Goal: Information Seeking & Learning: Learn about a topic

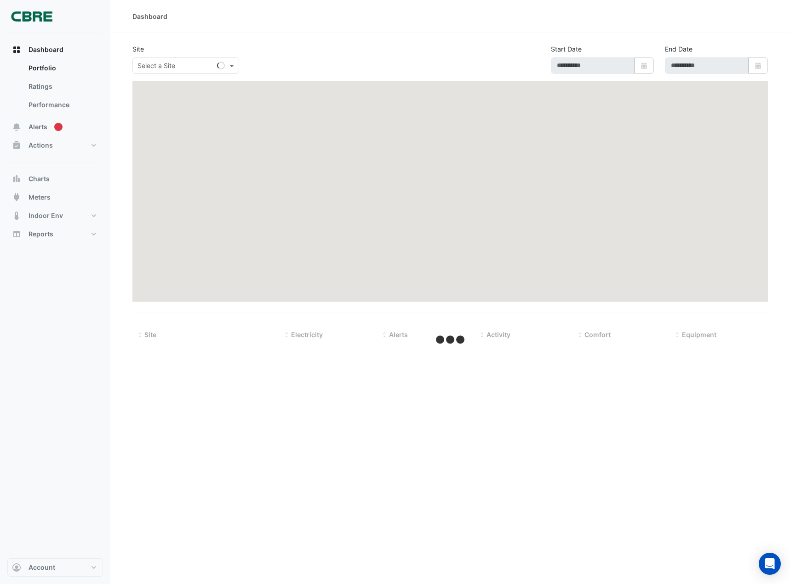
select select "**"
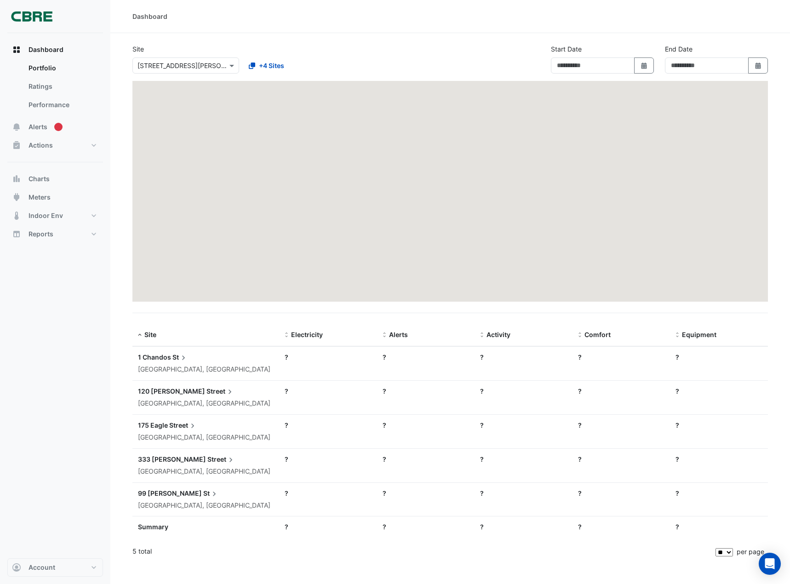
type input "**********"
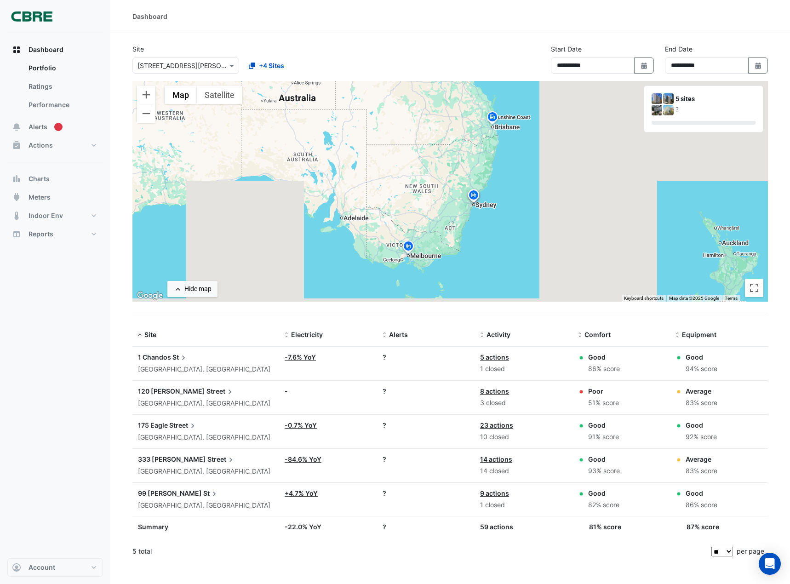
click at [210, 493] on icon at bounding box center [214, 493] width 9 height 9
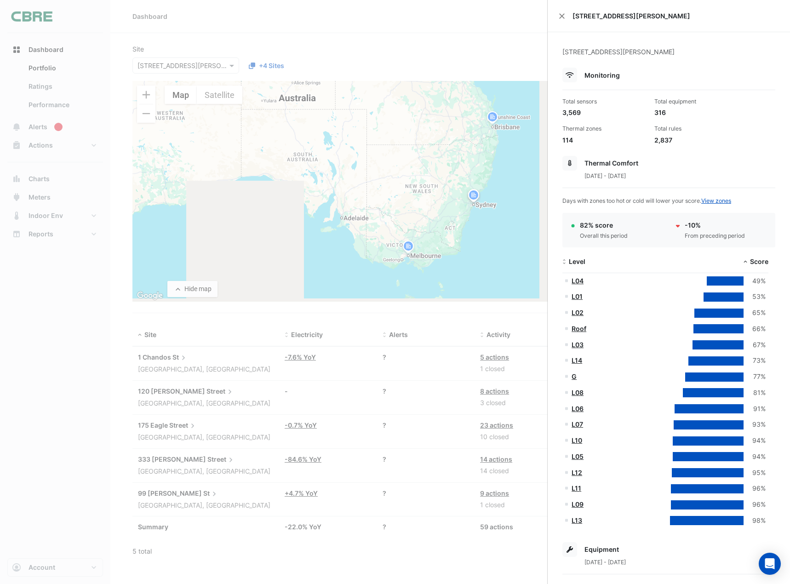
click at [52, 50] on ngb-offcanvas-backdrop at bounding box center [395, 292] width 790 height 584
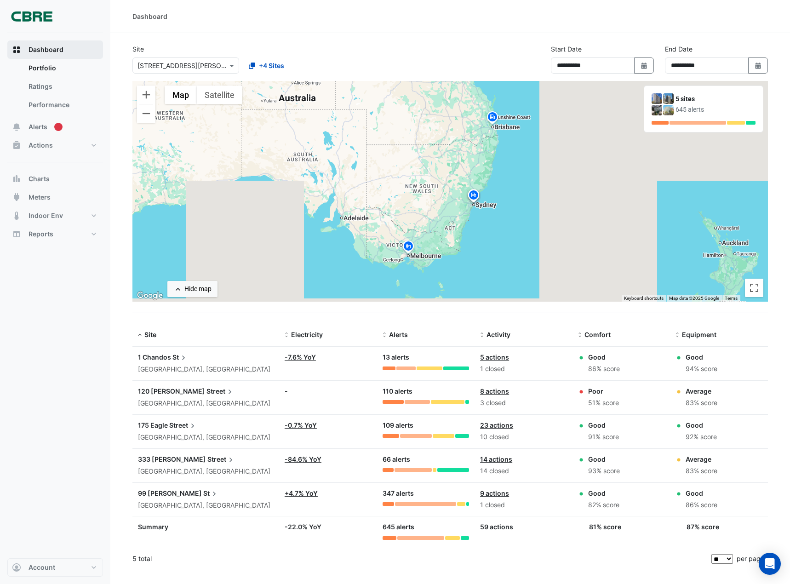
click at [67, 45] on button "Dashboard" at bounding box center [55, 49] width 96 height 18
click at [210, 493] on icon at bounding box center [214, 493] width 9 height 9
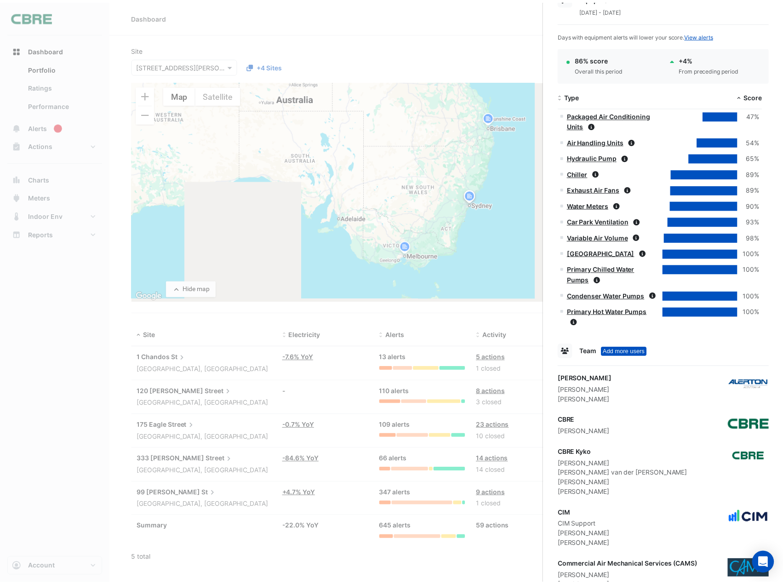
scroll to position [656, 0]
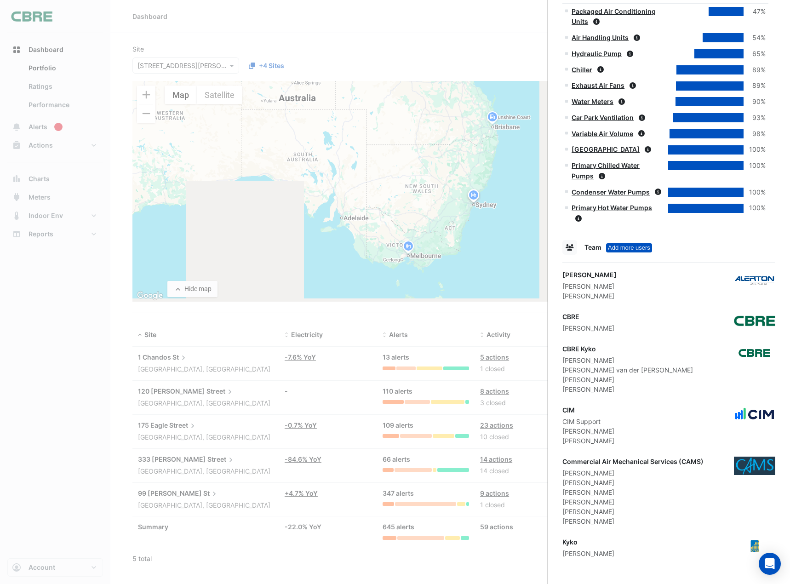
click at [452, 503] on ngb-offcanvas-backdrop at bounding box center [395, 292] width 790 height 584
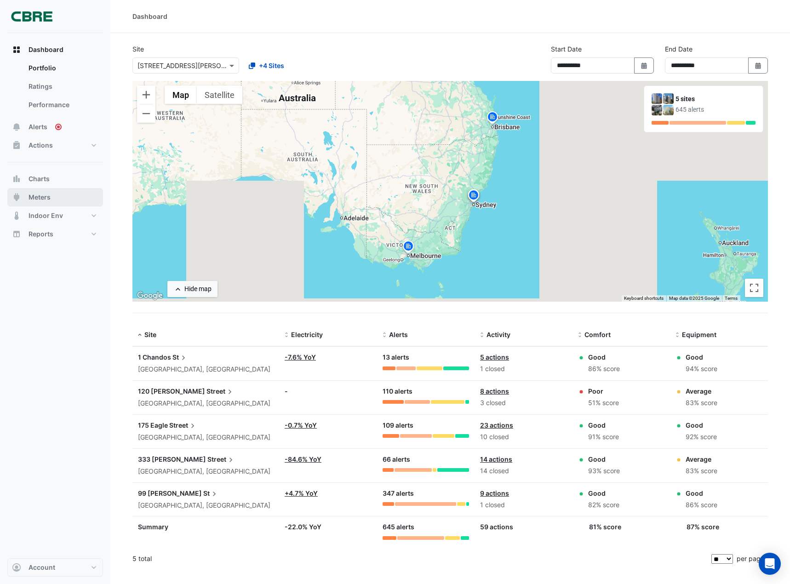
click at [48, 195] on span "Meters" at bounding box center [40, 197] width 22 height 9
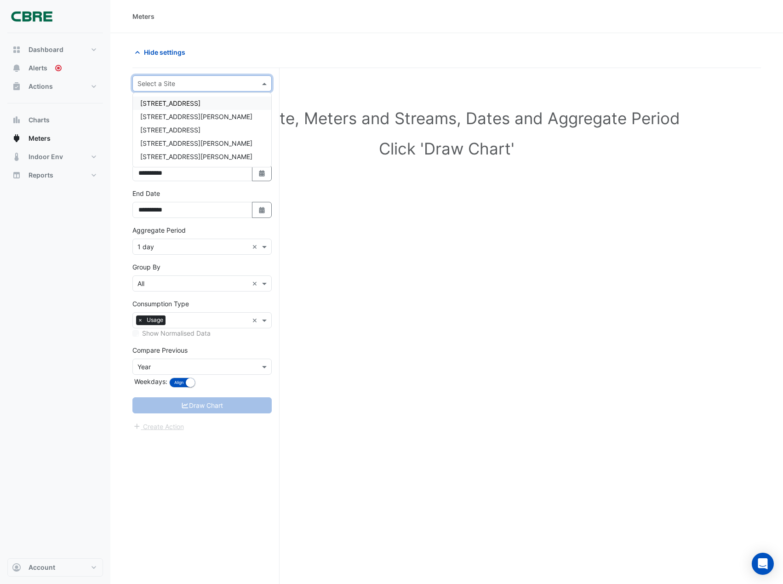
click at [267, 81] on span at bounding box center [266, 84] width 12 height 10
click at [182, 155] on span "[STREET_ADDRESS][PERSON_NAME]" at bounding box center [196, 157] width 112 height 8
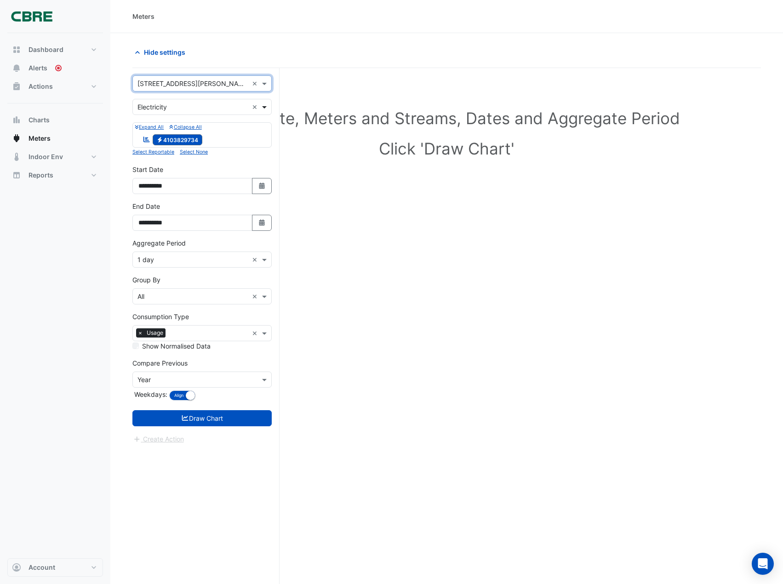
click at [263, 106] on span at bounding box center [266, 107] width 12 height 10
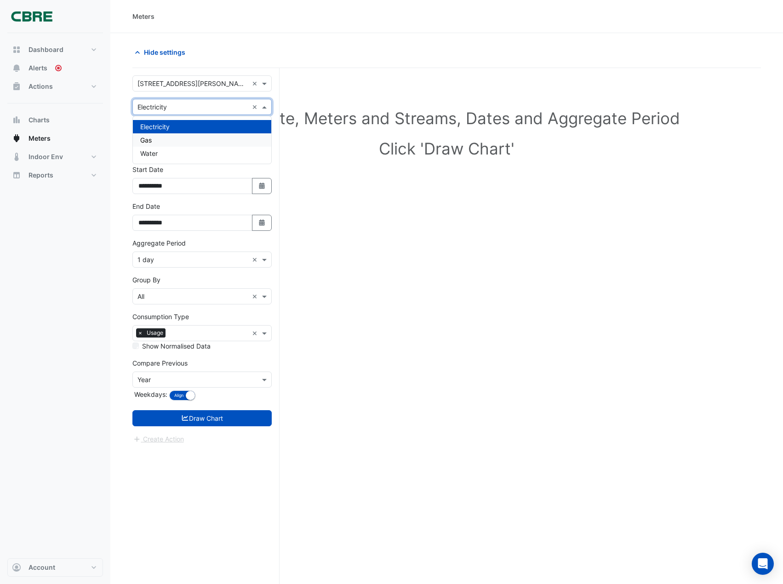
click at [202, 142] on div "Gas" at bounding box center [202, 139] width 138 height 13
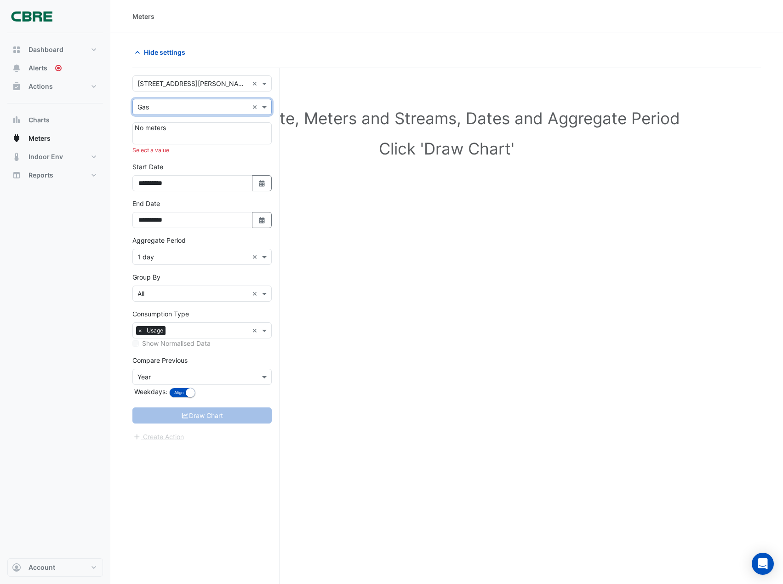
click at [229, 138] on div at bounding box center [202, 136] width 135 height 9
